Goal: Task Accomplishment & Management: Use online tool/utility

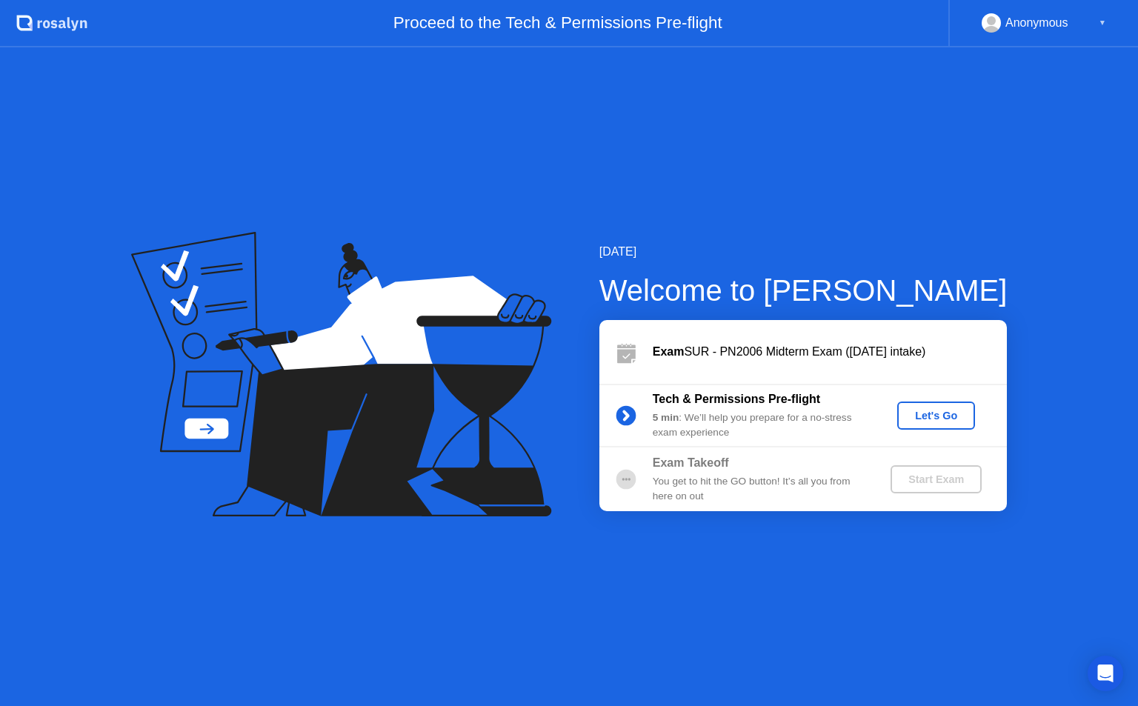
click at [921, 410] on div "Let's Go" at bounding box center [937, 416] width 66 height 12
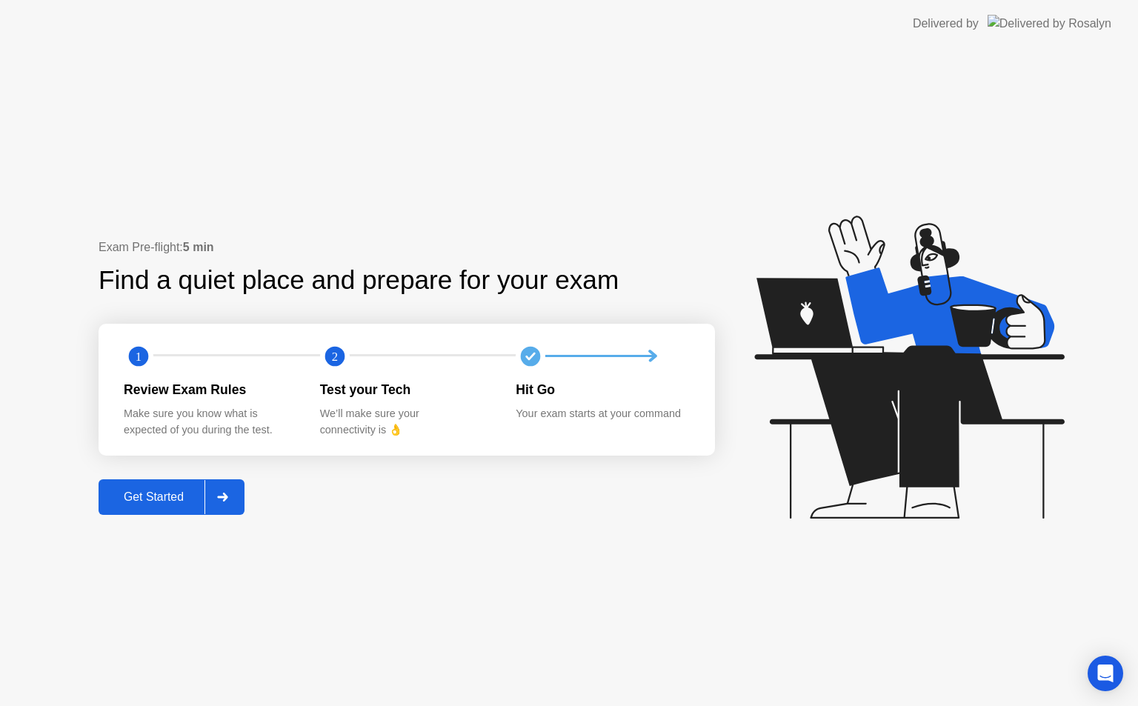
click at [147, 497] on div "Get Started" at bounding box center [154, 497] width 102 height 13
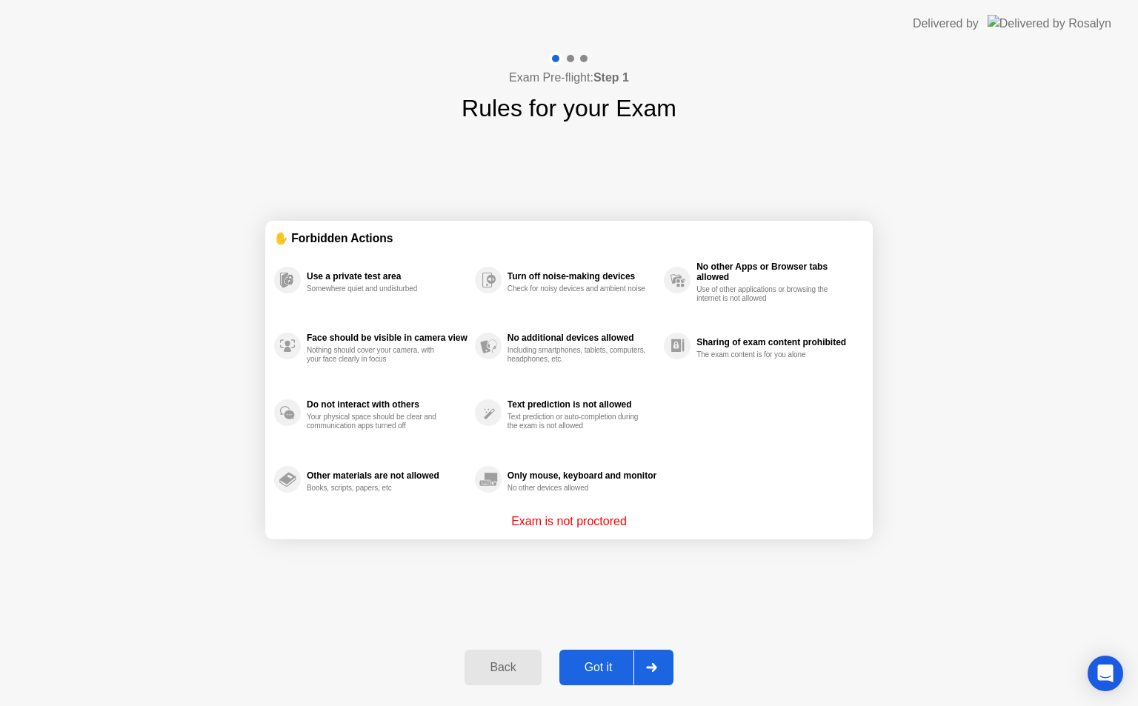
click at [589, 671] on div "Got it" at bounding box center [599, 667] width 70 height 13
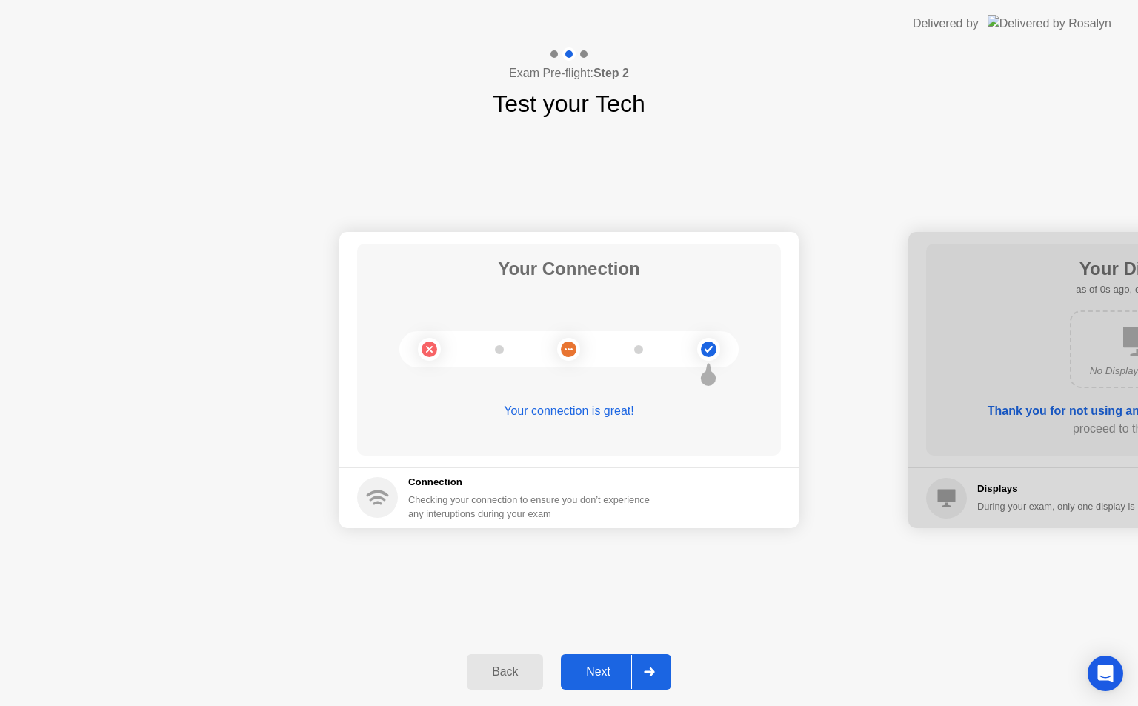
click at [611, 669] on div "Next" at bounding box center [599, 672] width 66 height 13
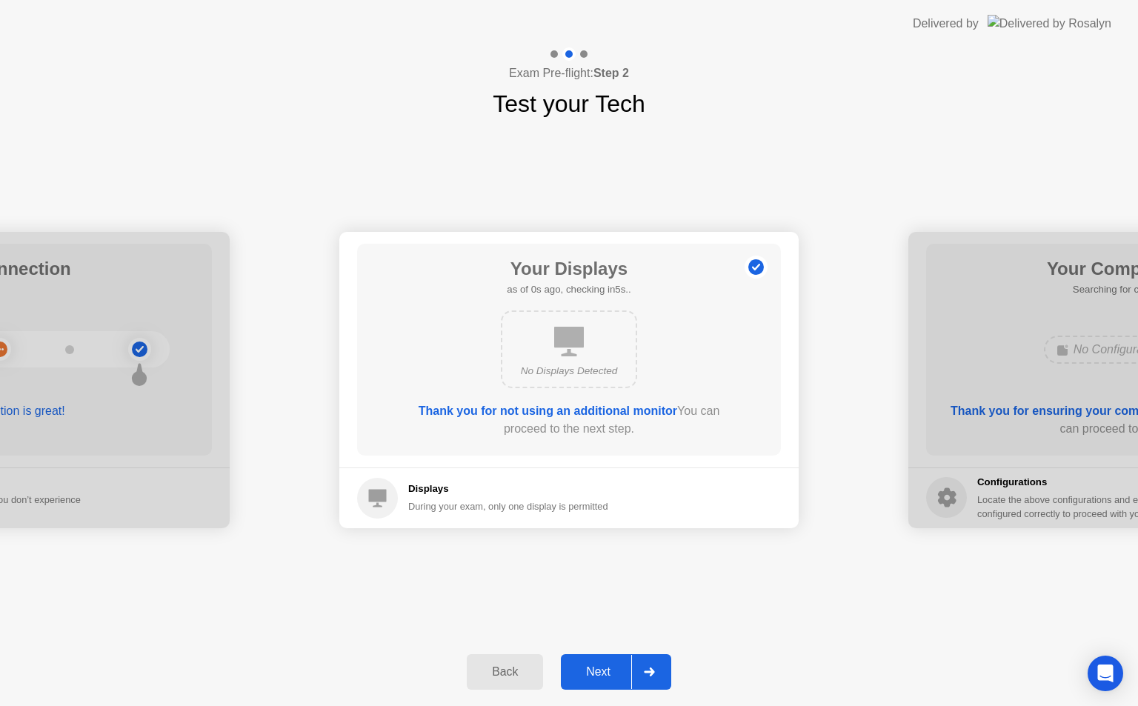
click at [611, 669] on div "Next" at bounding box center [599, 672] width 66 height 13
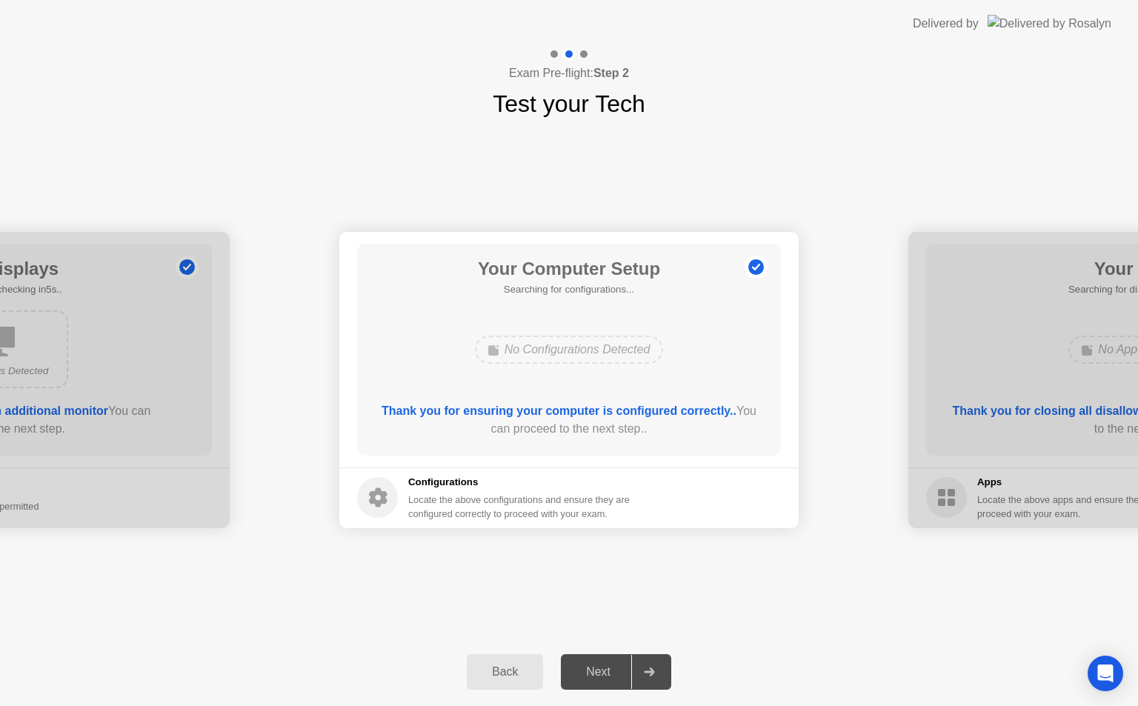
click at [611, 669] on div "Next" at bounding box center [599, 672] width 66 height 13
click at [591, 669] on div "Next" at bounding box center [599, 672] width 66 height 13
click at [611, 666] on div "Next" at bounding box center [599, 672] width 66 height 13
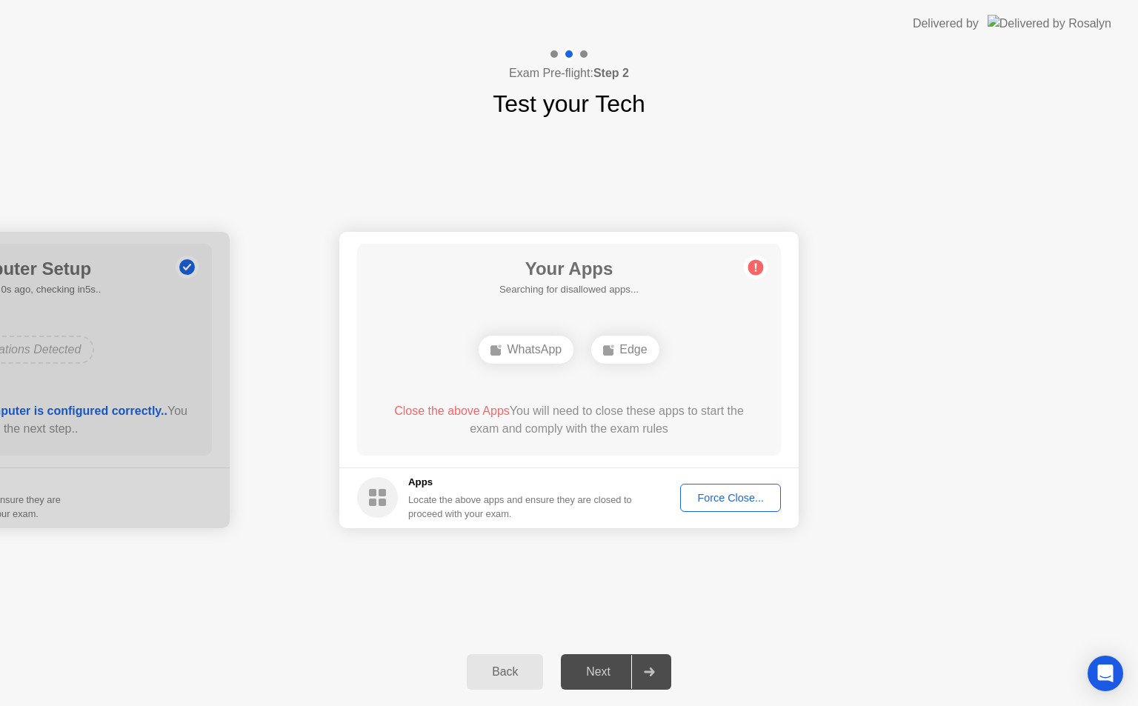
click at [752, 563] on div "Your Connection Your connection is great! Connection Checking your connection t…" at bounding box center [569, 380] width 1138 height 517
click at [711, 483] on footer "Apps Locate the above apps and ensure they are closed to proceed with your exam…" at bounding box center [569, 498] width 460 height 61
click at [713, 503] on div "Force Close..." at bounding box center [731, 498] width 90 height 12
click at [712, 571] on div "Your Connection Your connection is great! Connection Checking your connection t…" at bounding box center [569, 380] width 1138 height 517
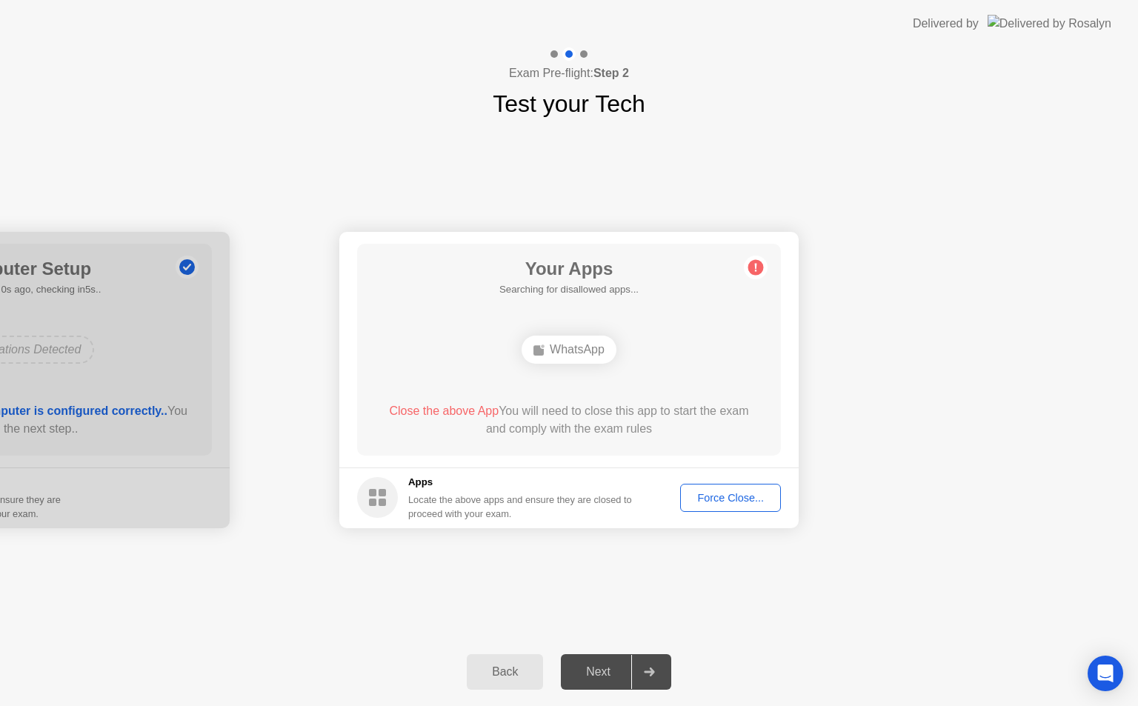
click at [711, 497] on div "Force Close..." at bounding box center [731, 498] width 90 height 12
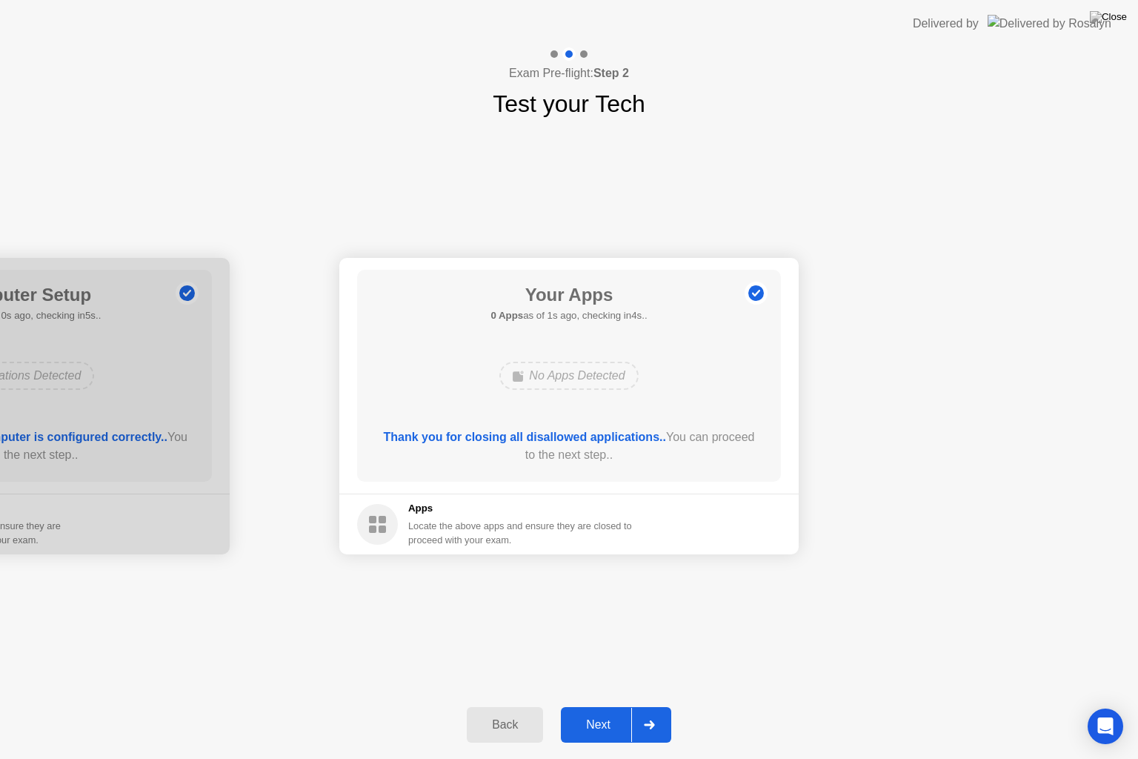
click at [620, 706] on div "Next" at bounding box center [599, 724] width 66 height 13
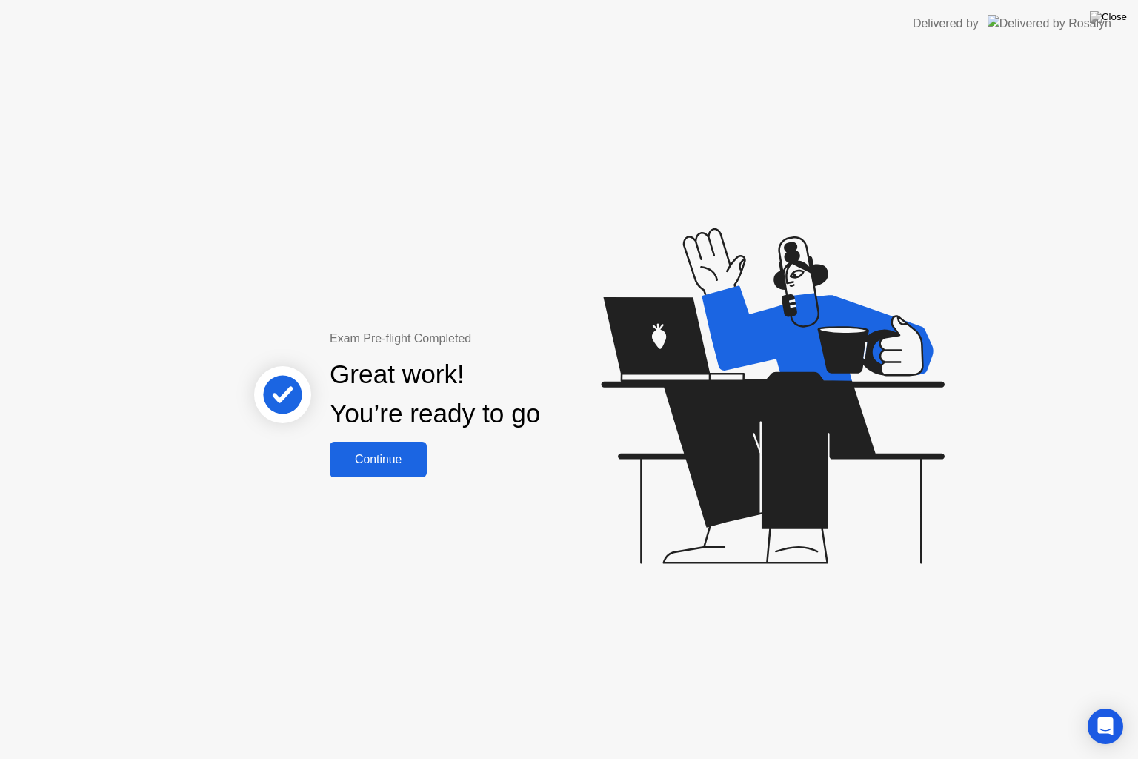
click at [409, 457] on div "Continue" at bounding box center [378, 459] width 88 height 13
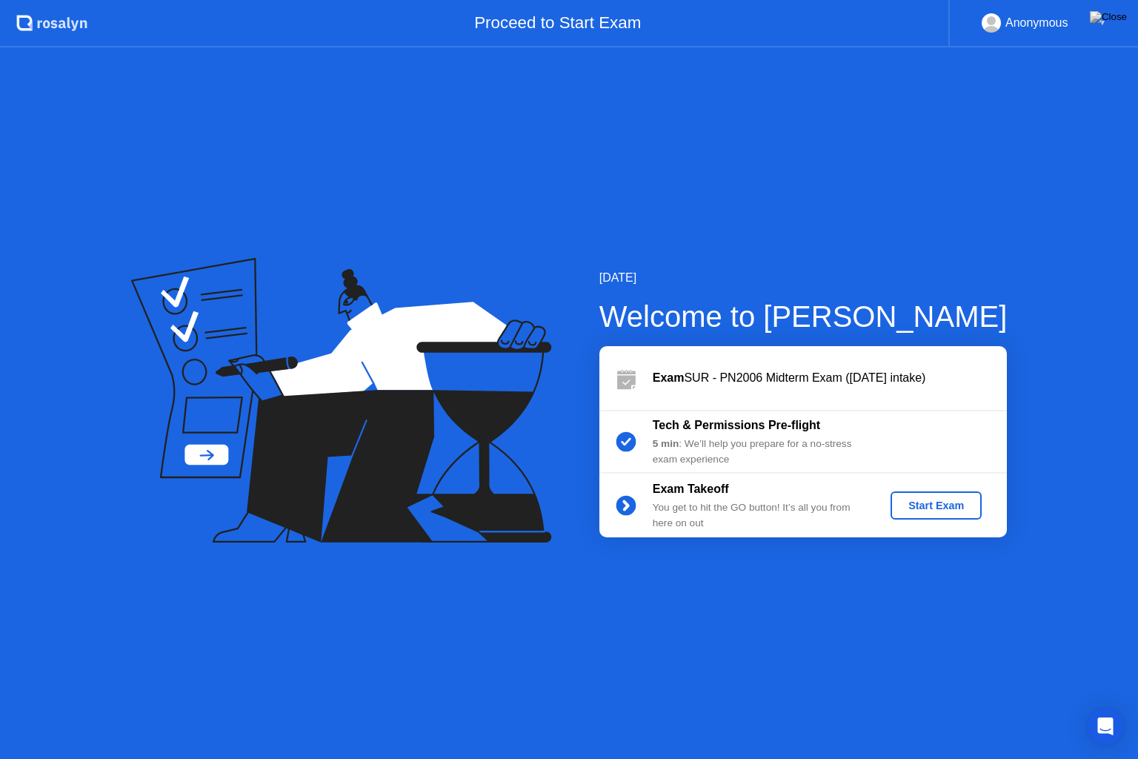
click at [921, 503] on div "Start Exam" at bounding box center [936, 506] width 79 height 12
